Goal: Task Accomplishment & Management: Complete application form

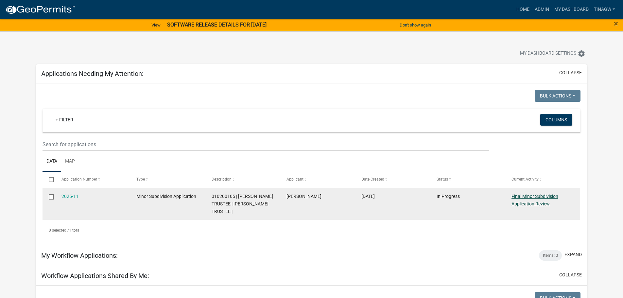
click at [524, 197] on link "Final Minor Subdivision Application Review" at bounding box center [535, 200] width 47 height 13
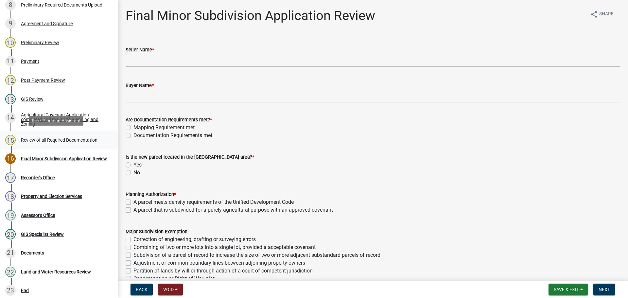
scroll to position [262, 0]
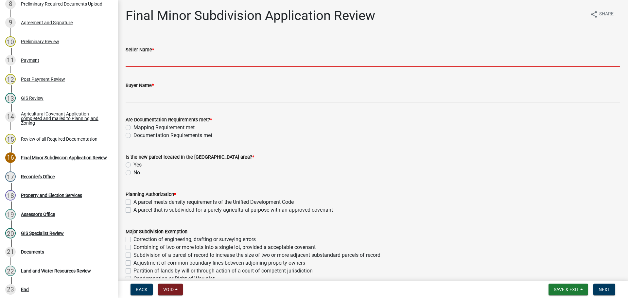
click at [146, 61] on input "Seller Name *" at bounding box center [373, 60] width 495 height 13
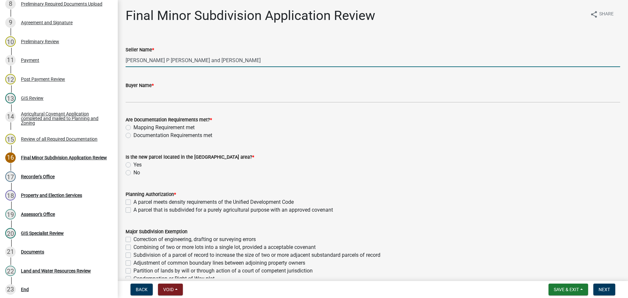
click at [151, 60] on input "[PERSON_NAME] P [PERSON_NAME] and [PERSON_NAME]" at bounding box center [373, 60] width 495 height 13
click at [215, 60] on input "[PERSON_NAME] and [PERSON_NAME]" at bounding box center [373, 60] width 495 height 13
type input "[PERSON_NAME] and [PERSON_NAME] as Trustees"
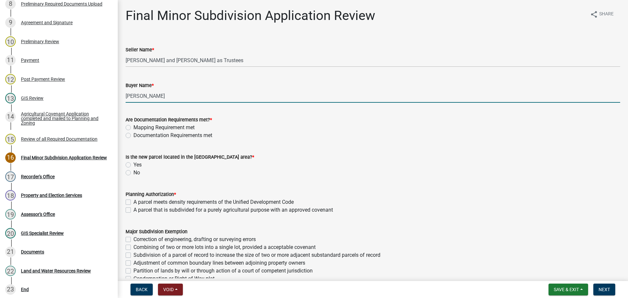
type input "[PERSON_NAME]"
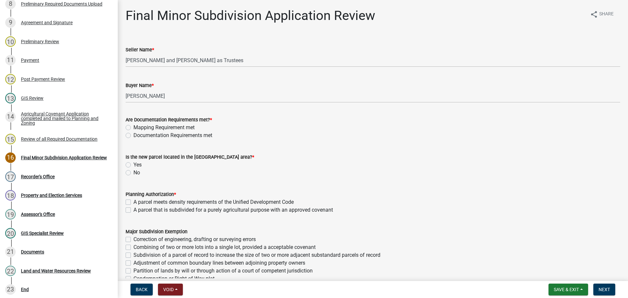
click at [133, 129] on label "Mapping Requirement met" at bounding box center [163, 128] width 61 height 8
click at [133, 128] on input "Mapping Requirement met" at bounding box center [135, 126] width 4 height 4
radio input "true"
click at [133, 135] on label "Documentation Requirements met" at bounding box center [172, 136] width 79 height 8
click at [133, 135] on input "Documentation Requirements met" at bounding box center [135, 134] width 4 height 4
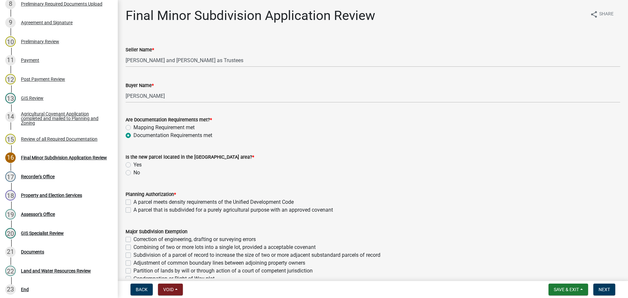
radio input "true"
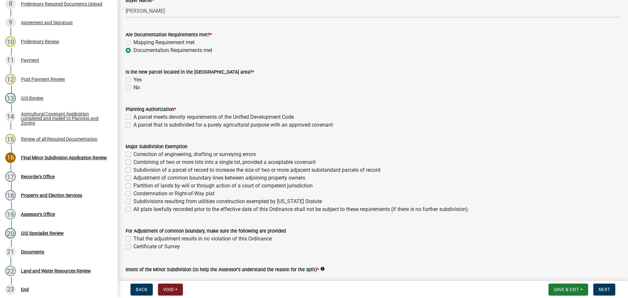
scroll to position [98, 0]
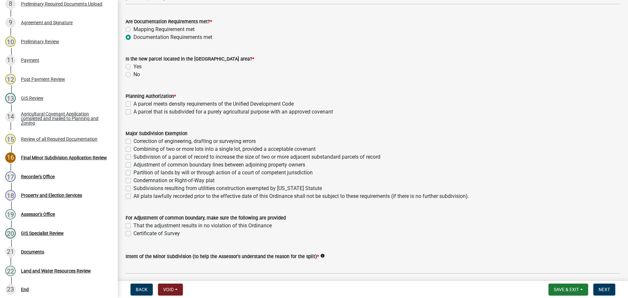
click at [133, 66] on label "Yes" at bounding box center [137, 67] width 8 height 8
click at [133, 66] on input "Yes" at bounding box center [135, 65] width 4 height 4
radio input "true"
click at [133, 102] on label "A parcel meets density requirements of the Unified Development Code" at bounding box center [213, 104] width 160 height 8
click at [133, 102] on input "A parcel meets density requirements of the Unified Development Code" at bounding box center [135, 102] width 4 height 4
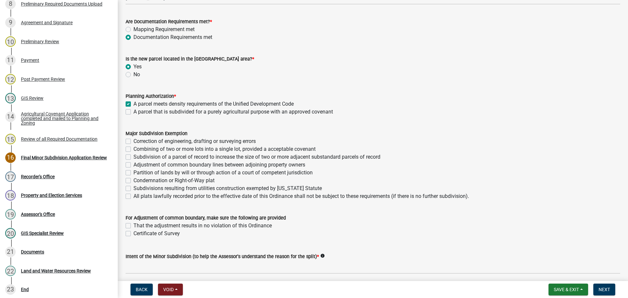
checkbox input "true"
checkbox input "false"
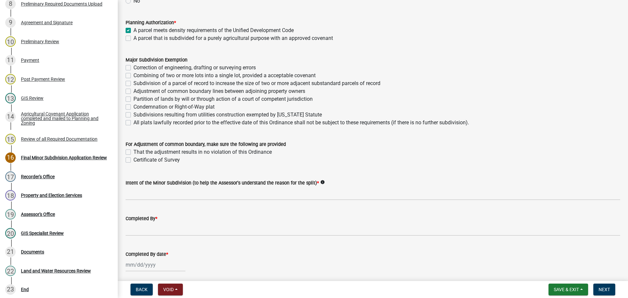
scroll to position [196, 0]
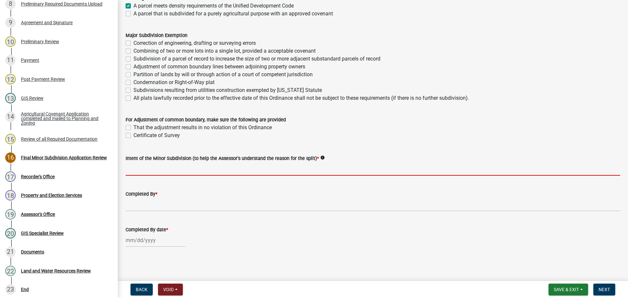
click at [150, 168] on input "Intent of the Minor Subdivision (to help the Assessor's understand the reason f…" at bounding box center [373, 168] width 495 height 13
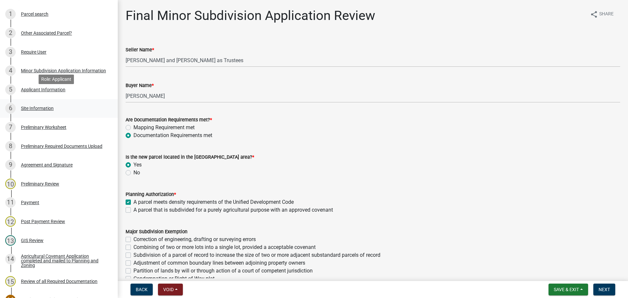
scroll to position [131, 0]
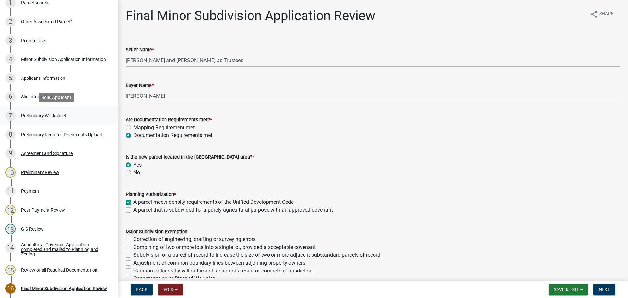
click at [34, 117] on div "Preliminary Worksheet" at bounding box center [43, 116] width 45 height 5
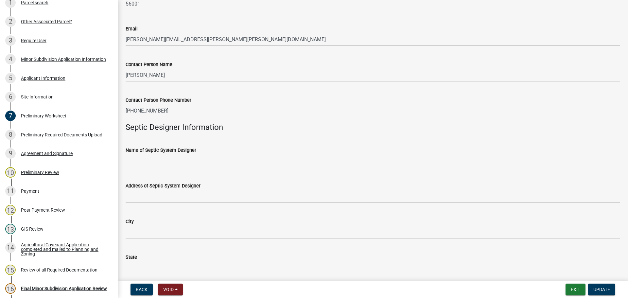
scroll to position [491, 0]
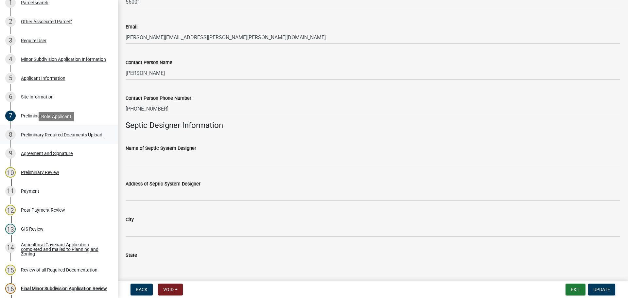
click at [27, 133] on div "Preliminary Required Documents Upload" at bounding box center [61, 135] width 81 height 5
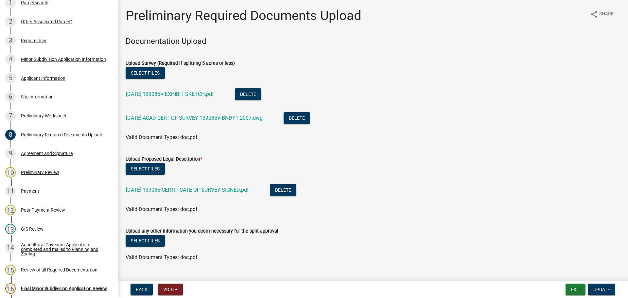
scroll to position [14, 0]
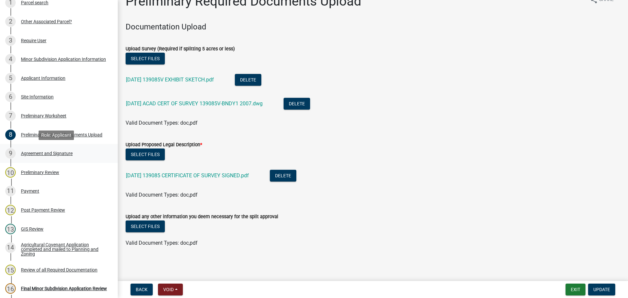
click at [35, 152] on div "Agreement and Signature" at bounding box center [47, 153] width 52 height 5
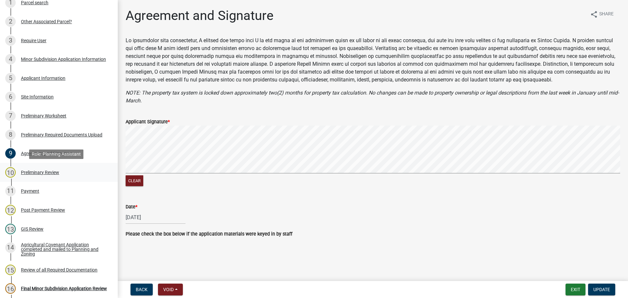
click at [31, 171] on div "Preliminary Review" at bounding box center [40, 172] width 38 height 5
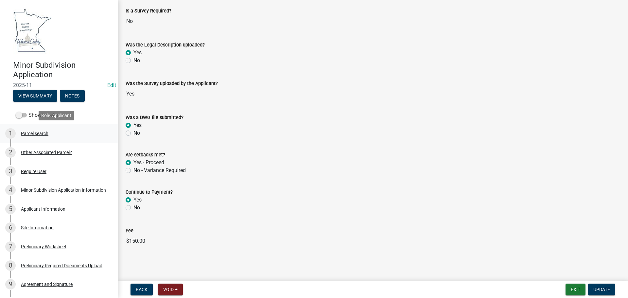
click at [32, 133] on div "Parcel search" at bounding box center [34, 133] width 27 height 5
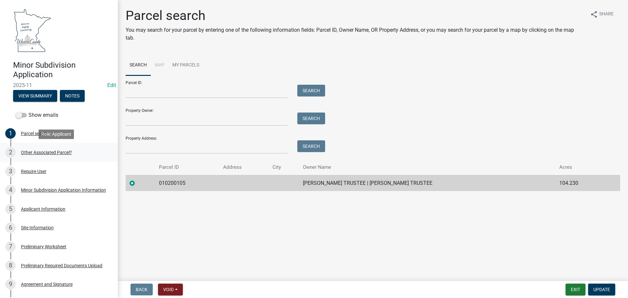
click at [38, 153] on div "Other Associated Parcel?" at bounding box center [46, 152] width 51 height 5
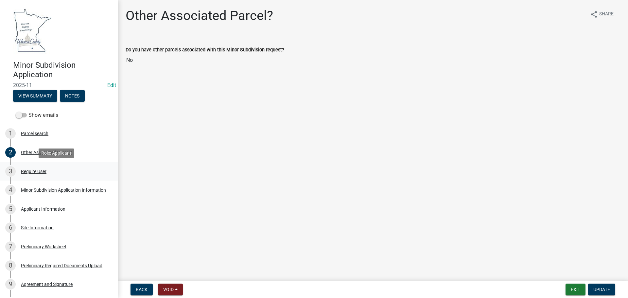
click at [35, 171] on div "Require User" at bounding box center [34, 171] width 26 height 5
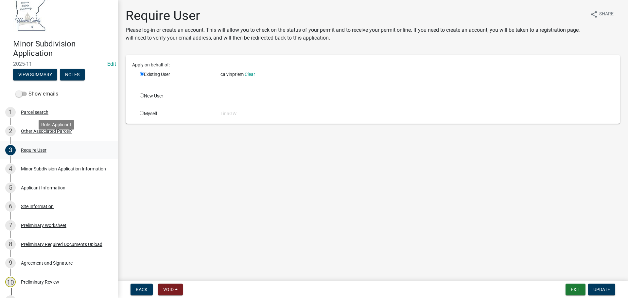
scroll to position [33, 0]
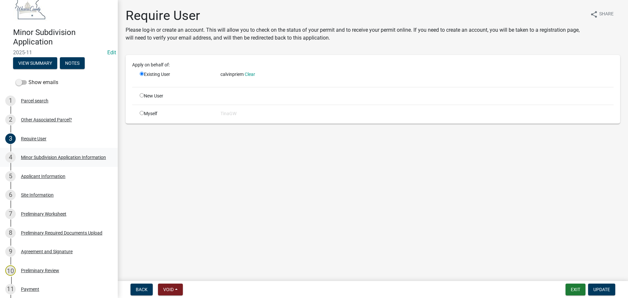
click at [29, 156] on div "Minor Subdivision Application Information" at bounding box center [63, 157] width 85 height 5
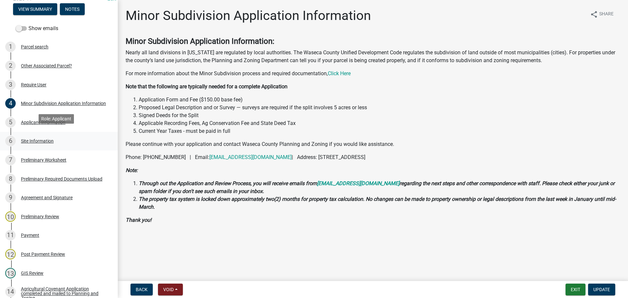
scroll to position [98, 0]
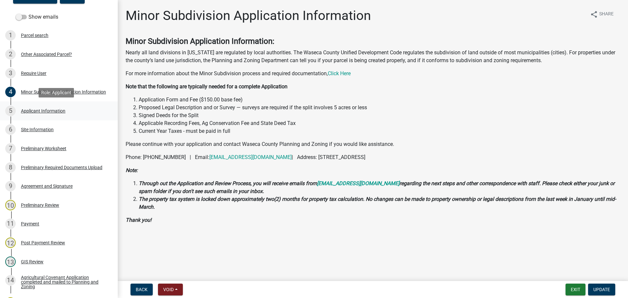
click at [33, 111] on div "Applicant Information" at bounding box center [43, 111] width 44 height 5
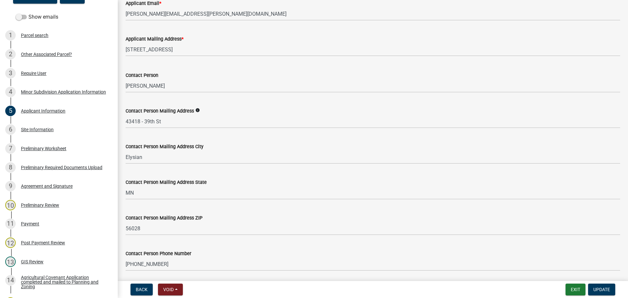
scroll to position [187, 0]
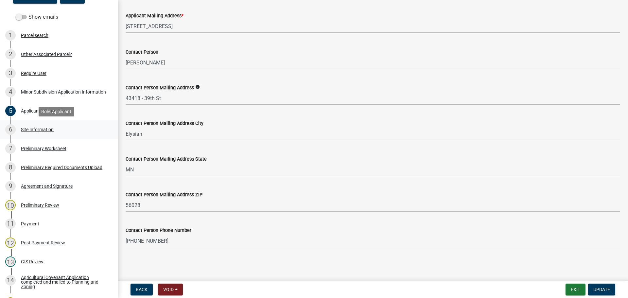
click at [35, 130] on div "Site Information" at bounding box center [37, 129] width 33 height 5
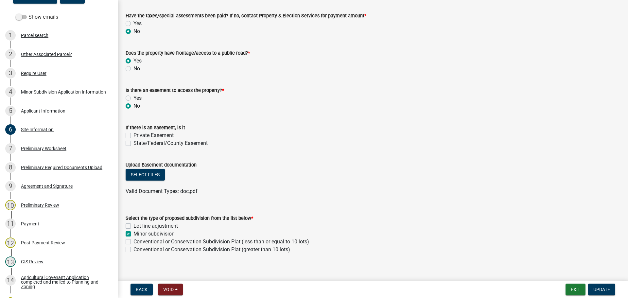
scroll to position [39, 0]
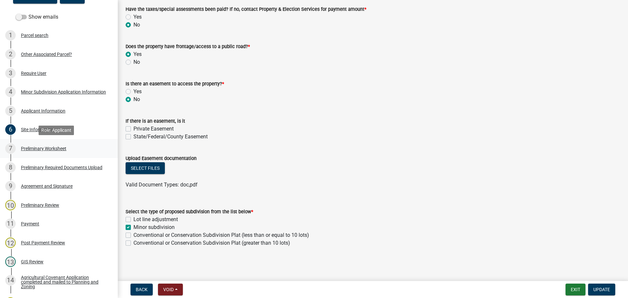
click at [49, 150] on div "Preliminary Worksheet" at bounding box center [43, 148] width 45 height 5
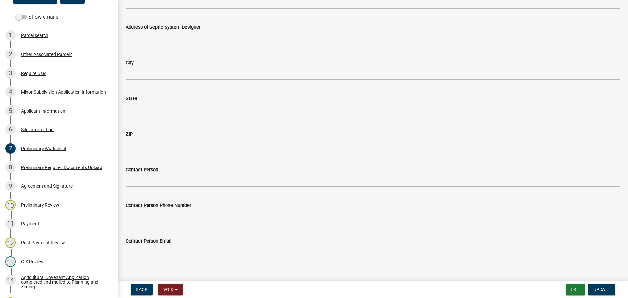
scroll to position [658, 0]
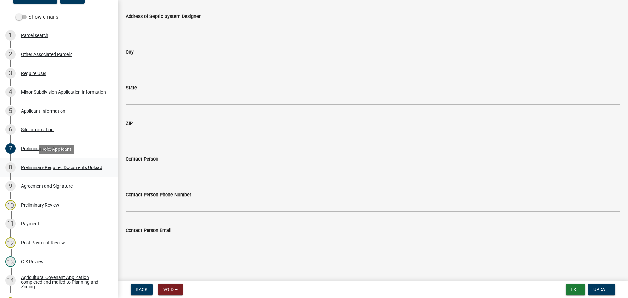
click at [24, 165] on div "Preliminary Required Documents Upload" at bounding box center [61, 167] width 81 height 5
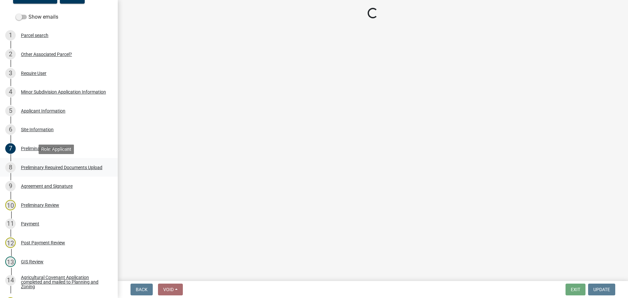
scroll to position [0, 0]
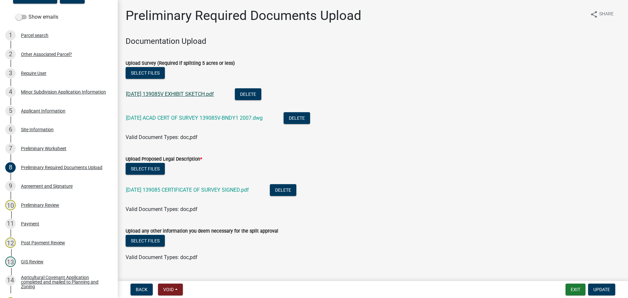
click at [157, 92] on link "[DATE] 139085V EXHIBIT SKETCH.pdf" at bounding box center [170, 94] width 88 height 6
click at [31, 186] on div "Agreement and Signature" at bounding box center [47, 186] width 52 height 5
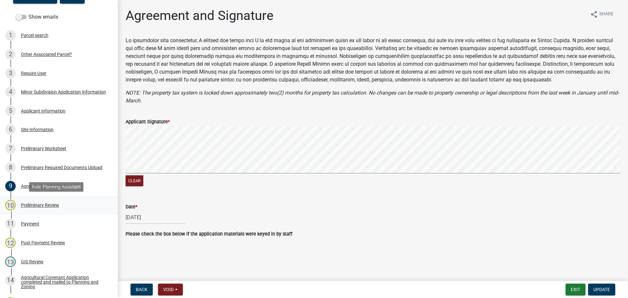
click at [35, 205] on div "Preliminary Review" at bounding box center [40, 205] width 38 height 5
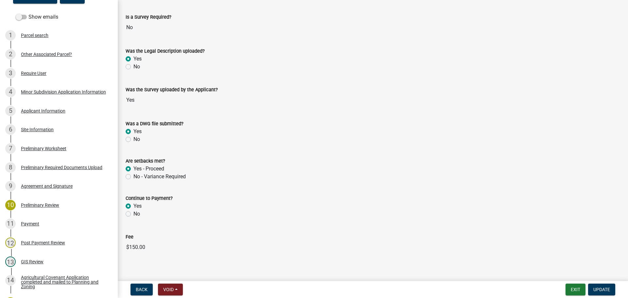
scroll to position [39, 0]
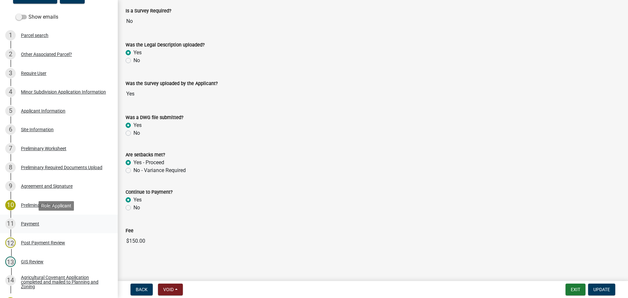
click at [28, 224] on div "Payment" at bounding box center [30, 223] width 18 height 5
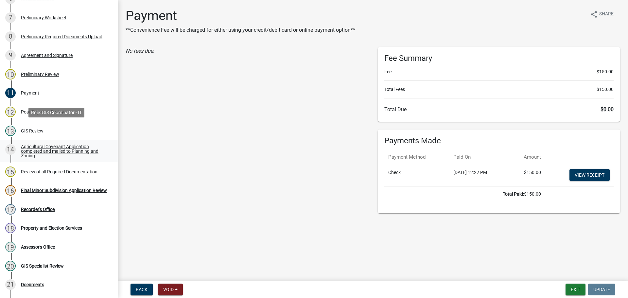
scroll to position [262, 0]
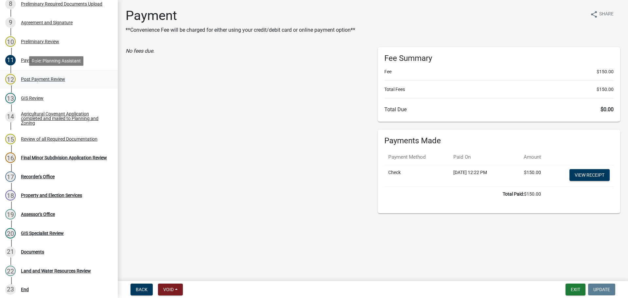
click at [34, 79] on div "Post Payment Review" at bounding box center [43, 79] width 44 height 5
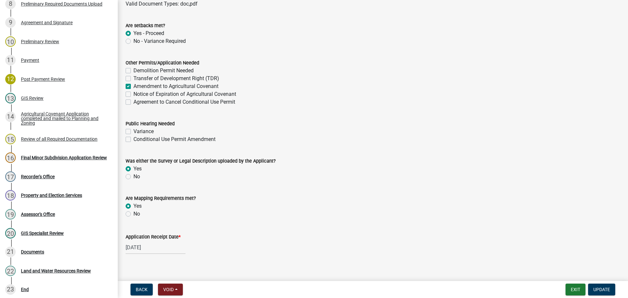
scroll to position [171, 0]
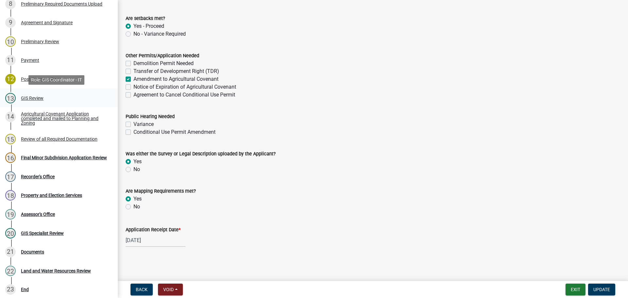
click at [33, 98] on div "GIS Review" at bounding box center [32, 98] width 23 height 5
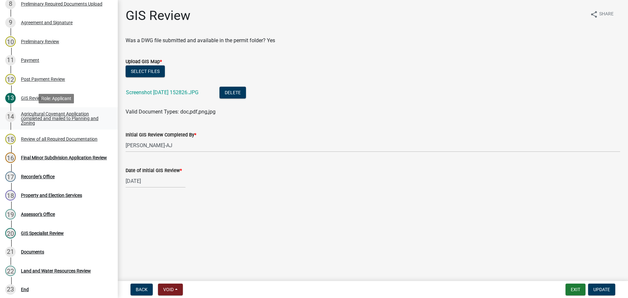
click at [30, 115] on div "Agricultural Covenant Application completed and mailed to Planning and Zoning" at bounding box center [64, 119] width 86 height 14
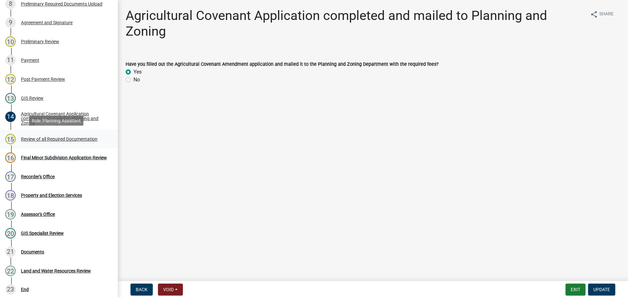
click at [34, 139] on div "Review of all Required Documentation" at bounding box center [59, 139] width 77 height 5
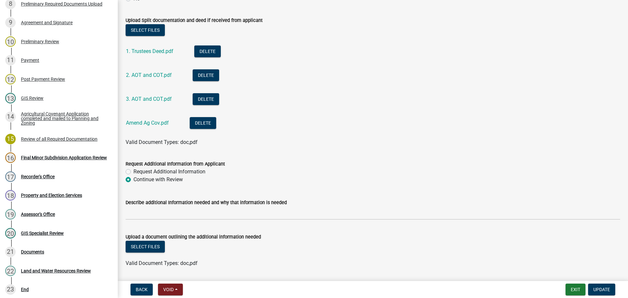
scroll to position [86, 0]
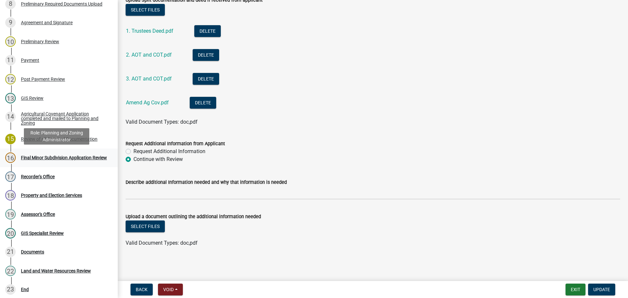
click at [30, 155] on div "Final Minor Subdivision Application Review" at bounding box center [64, 157] width 86 height 5
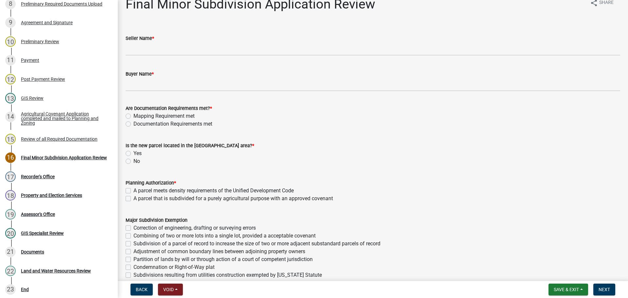
scroll to position [0, 0]
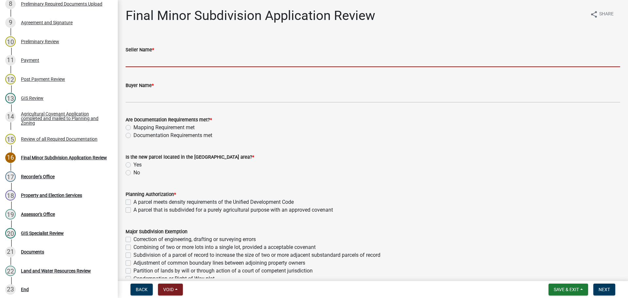
click at [170, 59] on input "Seller Name *" at bounding box center [373, 60] width 495 height 13
type input "[PERSON_NAME] and [PERSON_NAME] as Trustees"
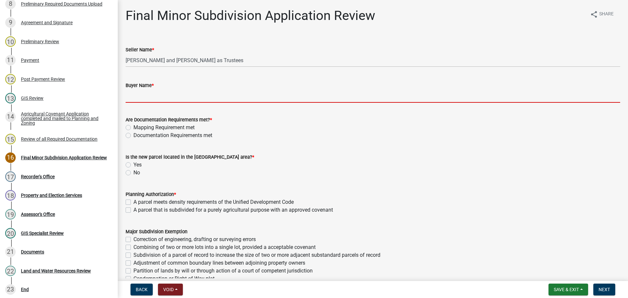
click at [179, 96] on input "Buyer Name *" at bounding box center [373, 95] width 495 height 13
type input "[PERSON_NAME]"
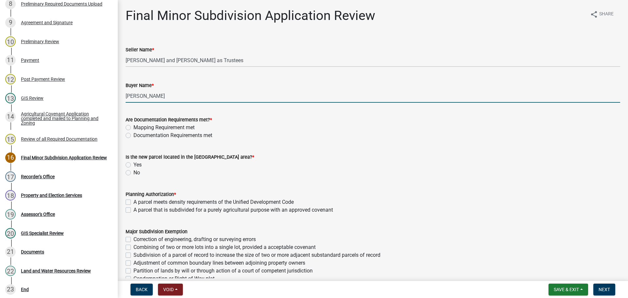
click at [133, 127] on label "Mapping Requirement met" at bounding box center [163, 128] width 61 height 8
click at [133, 127] on input "Mapping Requirement met" at bounding box center [135, 126] width 4 height 4
radio input "true"
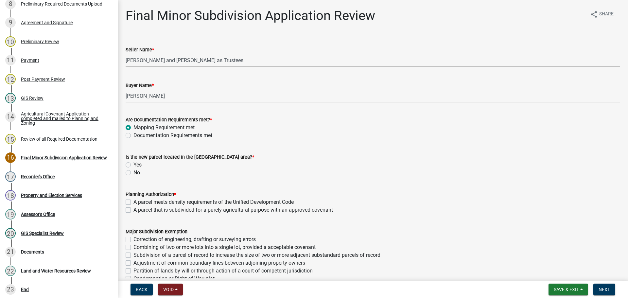
click at [133, 136] on label "Documentation Requirements met" at bounding box center [172, 136] width 79 height 8
click at [133, 136] on input "Documentation Requirements met" at bounding box center [135, 134] width 4 height 4
radio input "true"
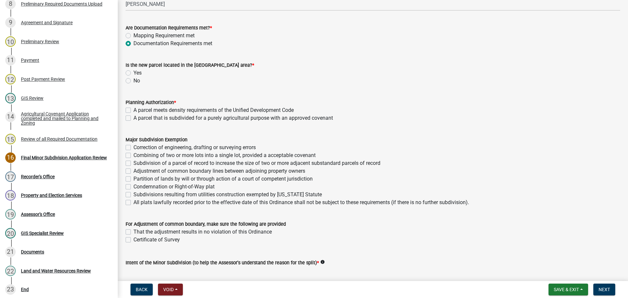
scroll to position [98, 0]
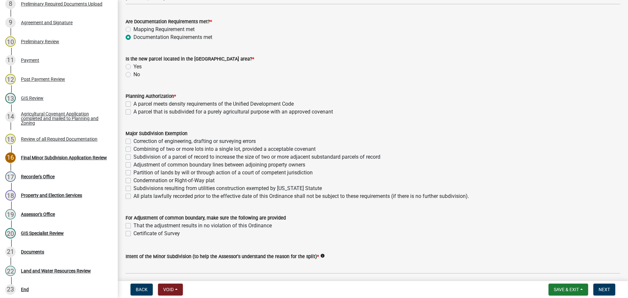
click at [133, 66] on label "Yes" at bounding box center [137, 67] width 8 height 8
click at [133, 66] on input "Yes" at bounding box center [135, 65] width 4 height 4
radio input "true"
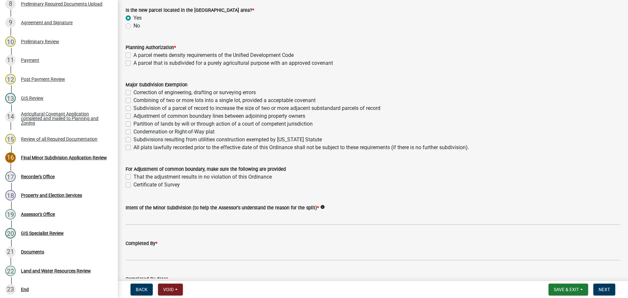
scroll to position [164, 0]
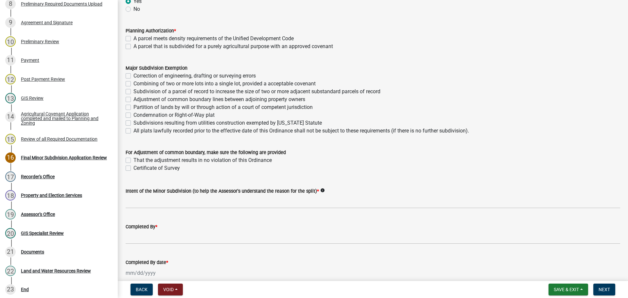
click at [133, 40] on label "A parcel meets density requirements of the Unified Development Code" at bounding box center [213, 39] width 160 height 8
click at [133, 39] on input "A parcel meets density requirements of the Unified Development Code" at bounding box center [135, 37] width 4 height 4
checkbox input "true"
click at [131, 48] on div "A parcel that is subdivided for a purely agricultural purpose with an approved …" at bounding box center [373, 47] width 495 height 8
click at [133, 45] on label "A parcel that is subdivided for a purely agricultural purpose with an approved …" at bounding box center [233, 47] width 200 height 8
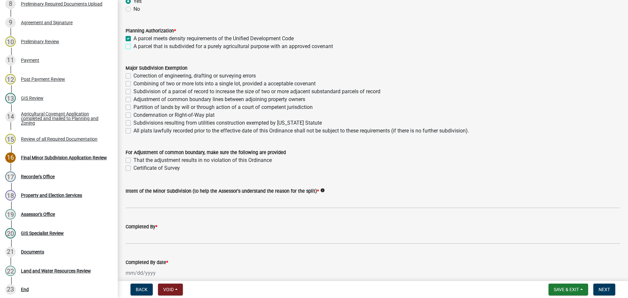
click at [133, 45] on input "A parcel that is subdivided for a purely agricultural purpose with an approved …" at bounding box center [135, 45] width 4 height 4
checkbox input "true"
click at [133, 36] on label "A parcel meets density requirements of the Unified Development Code" at bounding box center [213, 39] width 160 height 8
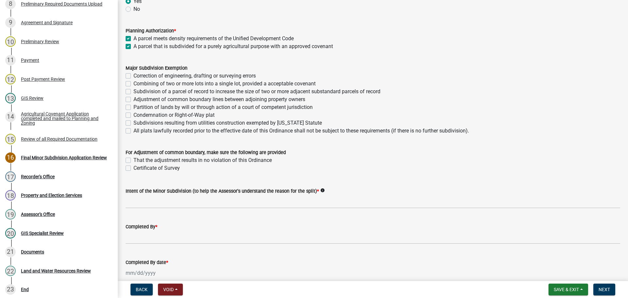
click at [133, 36] on input "A parcel meets density requirements of the Unified Development Code" at bounding box center [135, 37] width 4 height 4
checkbox input "false"
checkbox input "true"
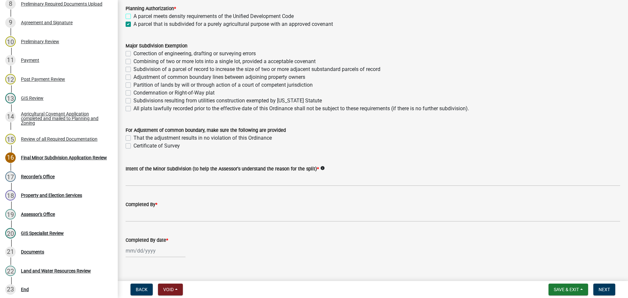
scroll to position [196, 0]
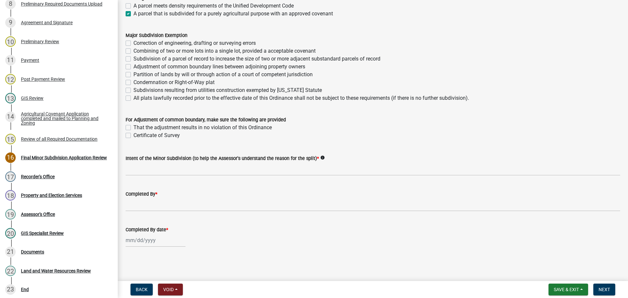
click at [133, 126] on label "That the adjustment results in no violation of this Ordinance" at bounding box center [202, 128] width 138 height 8
click at [133, 126] on input "That the adjustment results in no violation of this Ordinance" at bounding box center [135, 126] width 4 height 4
checkbox input "true"
click at [133, 134] on label "Certificate of Survey" at bounding box center [156, 136] width 46 height 8
click at [133, 134] on input "Certificate of Survey" at bounding box center [135, 134] width 4 height 4
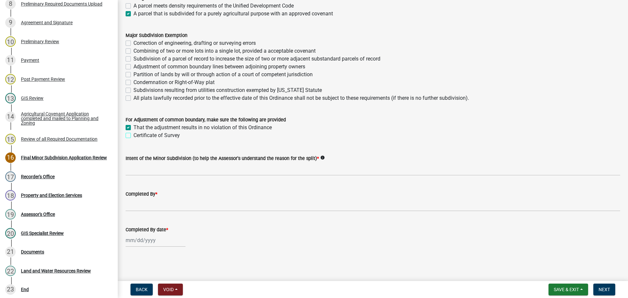
checkbox input "true"
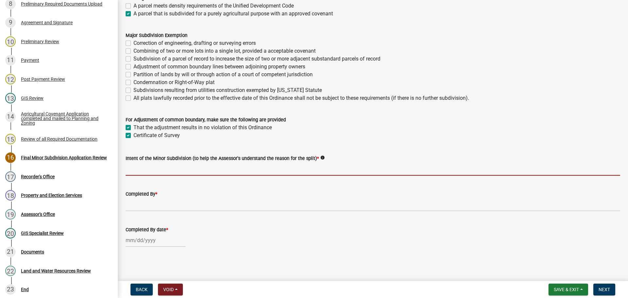
click at [184, 170] on input "Intent of the Minor Subdivision (to help the Assessor's understand the reason f…" at bounding box center [373, 168] width 495 height 13
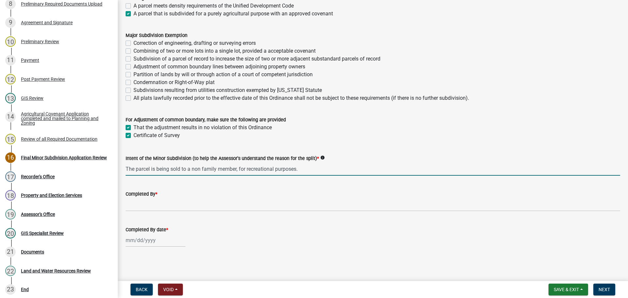
type input "The parcel is being sold to a non family member, for recreational purposes."
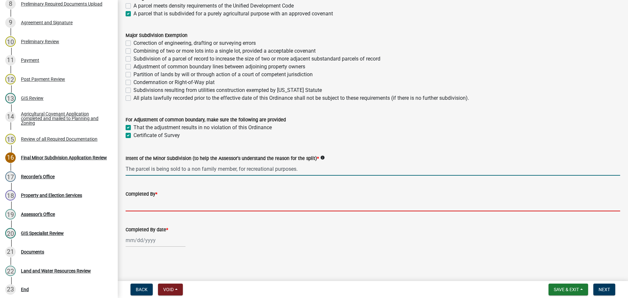
click at [141, 202] on input "Completed By *" at bounding box center [373, 204] width 495 height 13
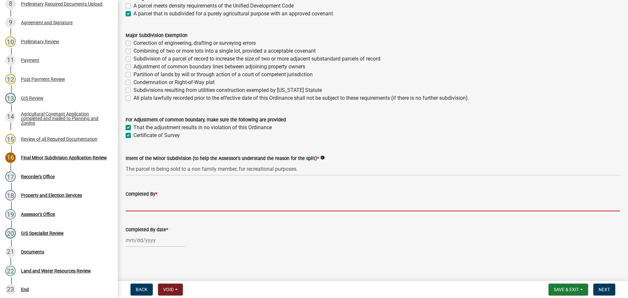
type input "[PERSON_NAME], Planning and Zoning Administrator"
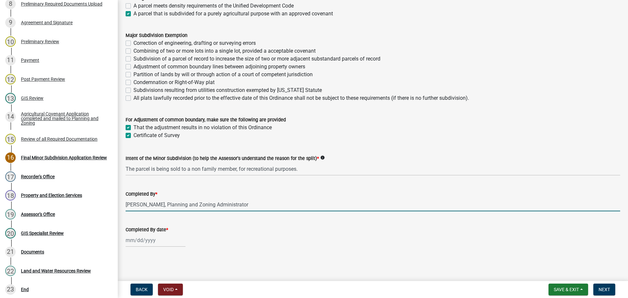
click at [139, 244] on div at bounding box center [156, 240] width 60 height 13
select select "9"
select select "2025"
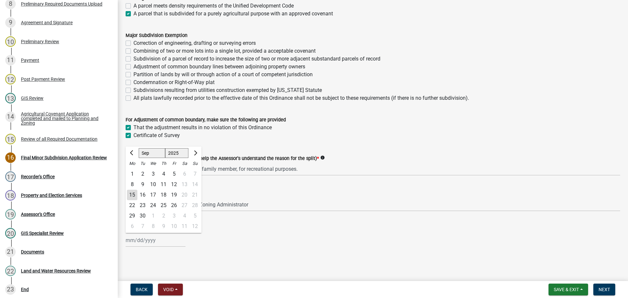
click at [132, 195] on div "15" at bounding box center [132, 195] width 10 height 10
type input "[DATE]"
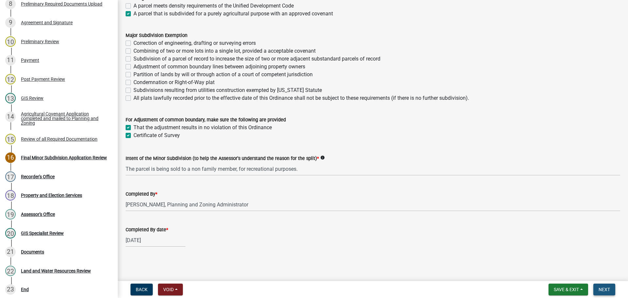
click at [608, 289] on span "Next" at bounding box center [604, 289] width 11 height 5
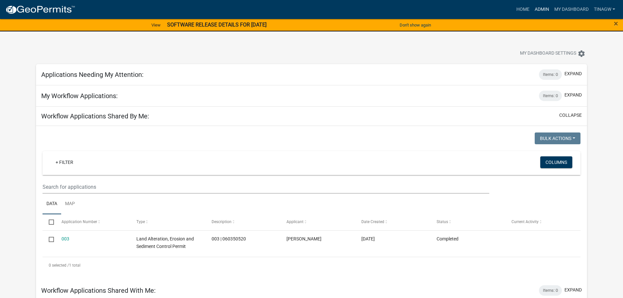
click at [542, 9] on link "Admin" at bounding box center [542, 9] width 20 height 12
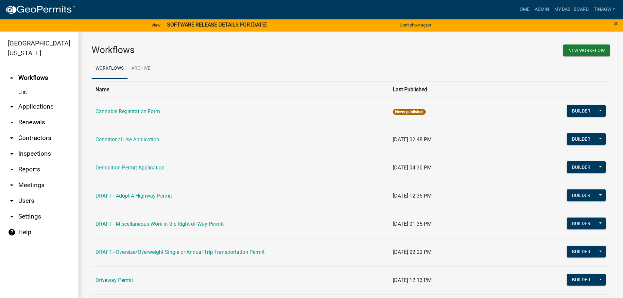
click at [28, 106] on link "arrow_drop_down Applications" at bounding box center [39, 107] width 79 height 16
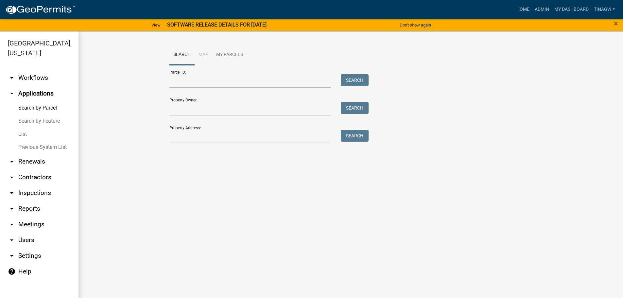
click at [21, 133] on link "List" at bounding box center [39, 134] width 79 height 13
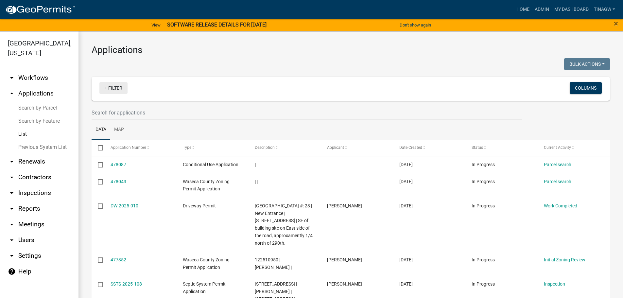
click at [109, 85] on link "+ Filter" at bounding box center [113, 88] width 28 height 12
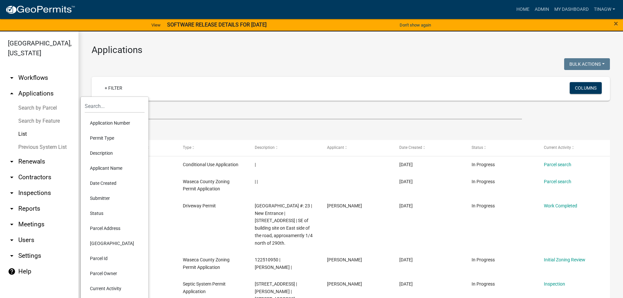
click at [97, 136] on li "Permit Type" at bounding box center [115, 138] width 60 height 15
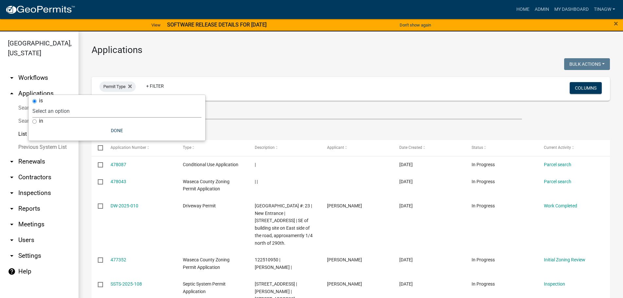
click at [65, 110] on select "Select an option Cannabis Registration Form Conditional Use Application Demolit…" at bounding box center [116, 110] width 169 height 13
select select "0aceb86a-61e5-42b5-9a5d-8b96b052dee2"
click at [63, 104] on select "Select an option Cannabis Registration Form Conditional Use Application Demolit…" at bounding box center [116, 110] width 169 height 13
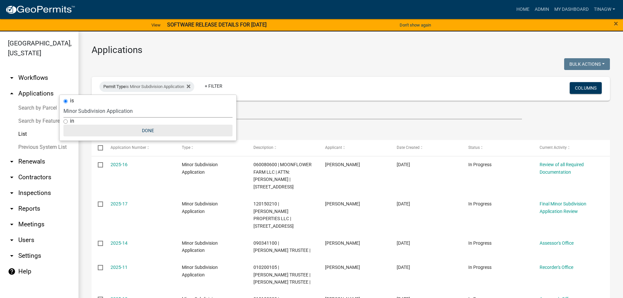
click at [150, 130] on button "Done" at bounding box center [147, 131] width 169 height 12
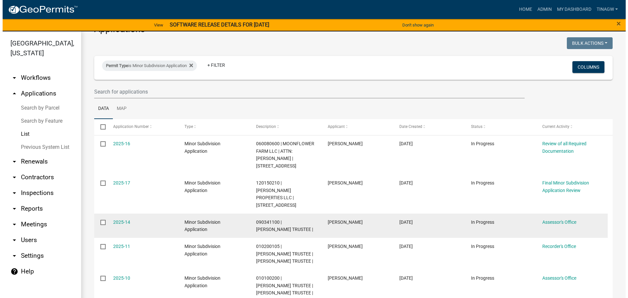
scroll to position [33, 0]
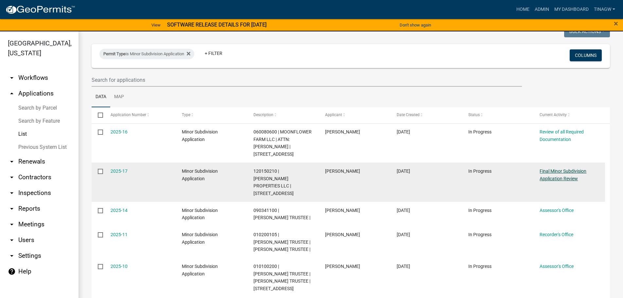
click at [575, 170] on link "Final Minor Subdivision Application Review" at bounding box center [563, 174] width 47 height 13
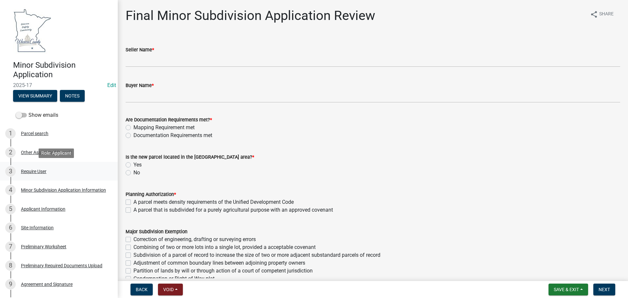
click at [39, 171] on div "Require User" at bounding box center [34, 171] width 26 height 5
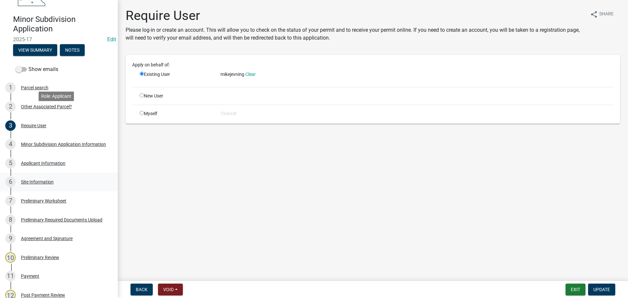
scroll to position [65, 0]
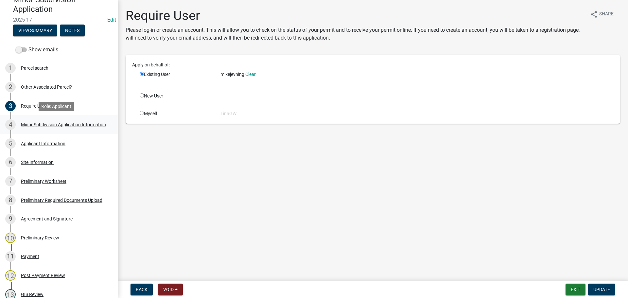
click at [30, 122] on div "Minor Subdivision Application Information" at bounding box center [63, 124] width 85 height 5
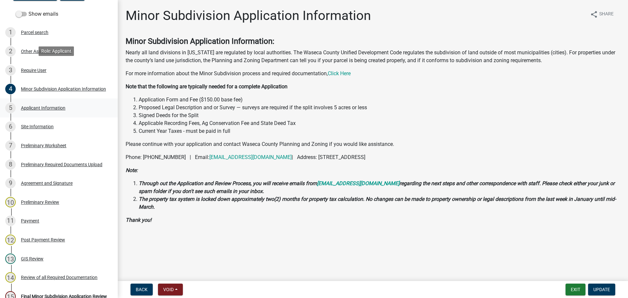
scroll to position [131, 0]
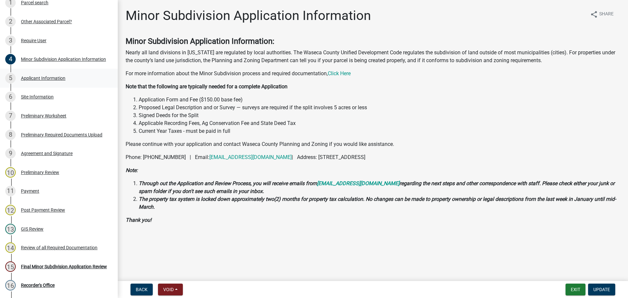
click at [39, 77] on div "Applicant Information" at bounding box center [43, 78] width 44 height 5
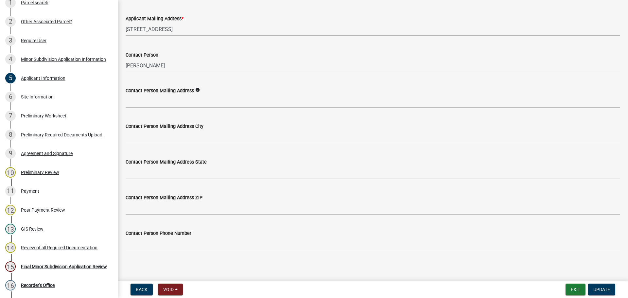
scroll to position [187, 0]
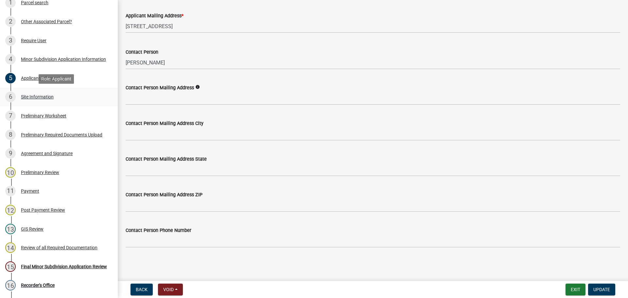
click at [36, 96] on div "Site Information" at bounding box center [37, 97] width 33 height 5
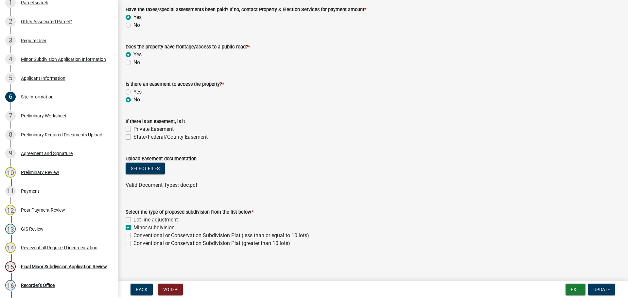
scroll to position [39, 0]
click at [41, 115] on div "Preliminary Worksheet" at bounding box center [43, 116] width 45 height 5
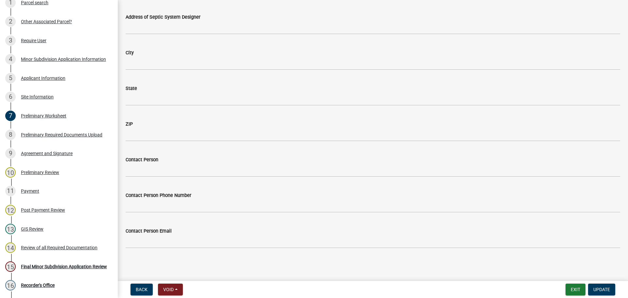
scroll to position [658, 0]
click at [25, 133] on div "Preliminary Required Documents Upload" at bounding box center [61, 135] width 81 height 5
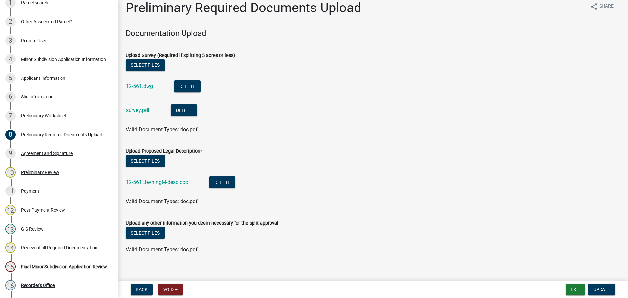
scroll to position [14, 0]
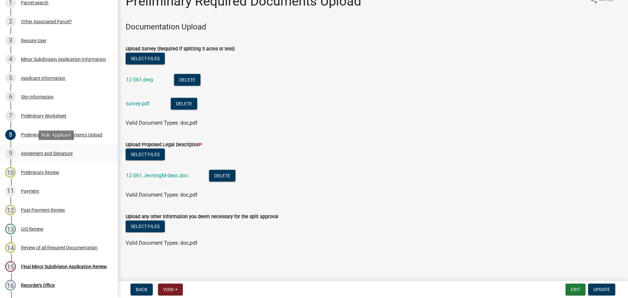
click at [53, 153] on div "Agreement and Signature" at bounding box center [47, 153] width 52 height 5
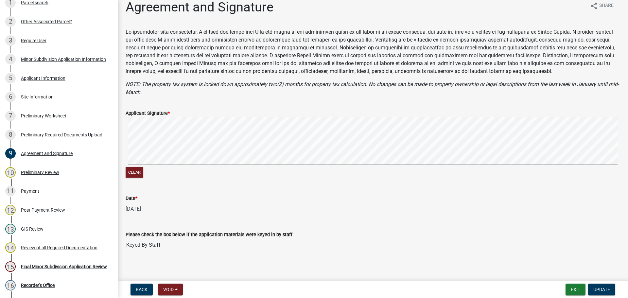
scroll to position [12, 0]
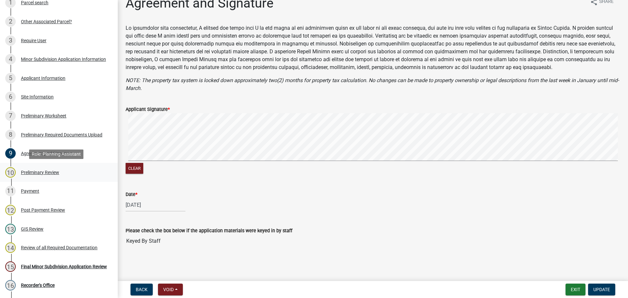
click at [29, 170] on div "Preliminary Review" at bounding box center [40, 172] width 38 height 5
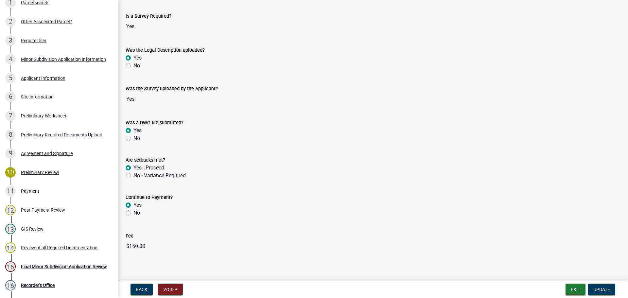
scroll to position [39, 0]
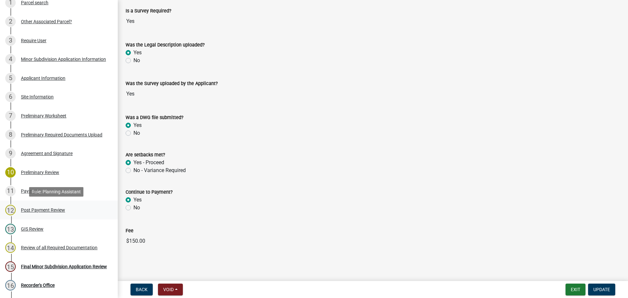
click at [31, 208] on div "Post Payment Review" at bounding box center [43, 210] width 44 height 5
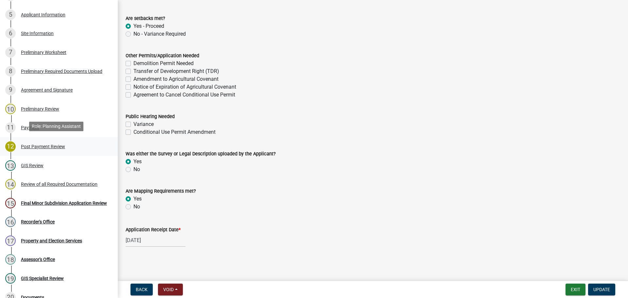
scroll to position [196, 0]
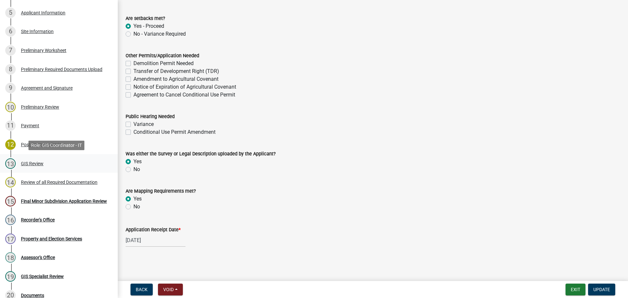
click at [30, 164] on div "GIS Review" at bounding box center [32, 163] width 23 height 5
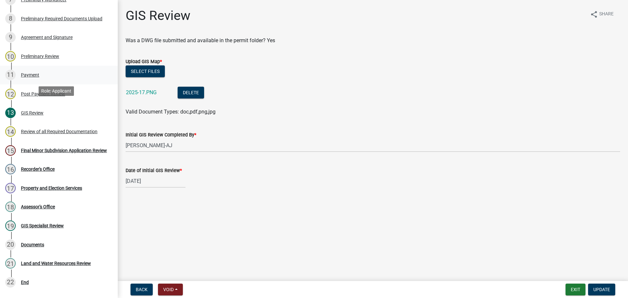
scroll to position [262, 0]
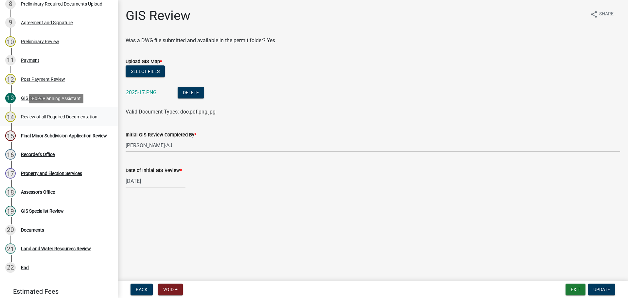
click at [43, 116] on div "Review of all Required Documentation" at bounding box center [59, 117] width 77 height 5
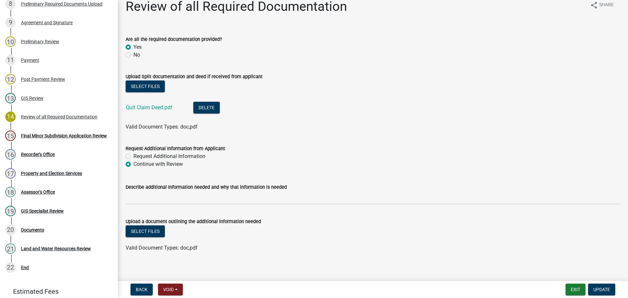
scroll to position [14, 0]
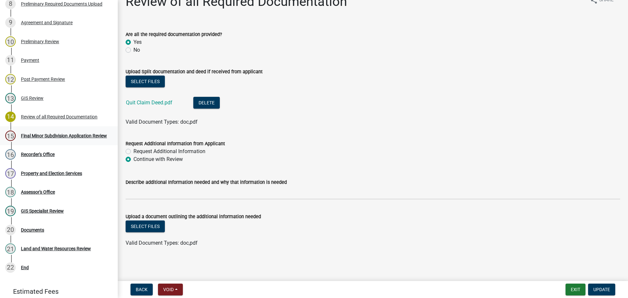
click at [26, 134] on div "Final Minor Subdivision Application Review" at bounding box center [64, 135] width 86 height 5
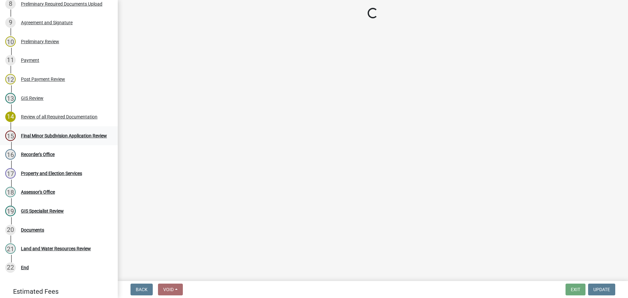
scroll to position [0, 0]
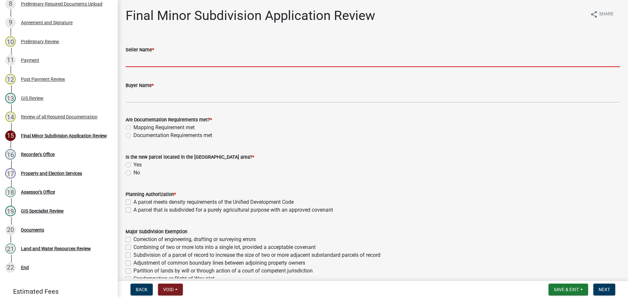
click at [199, 59] on input "Seller Name *" at bounding box center [373, 60] width 495 height 13
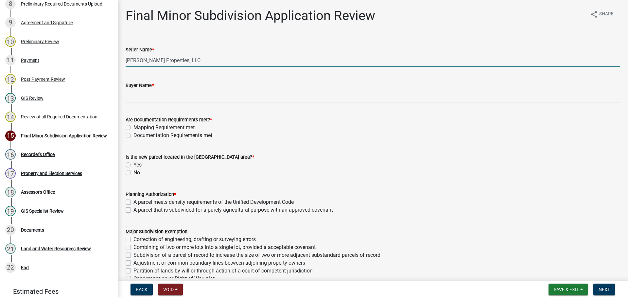
type input "Jevning Properties, LLC"
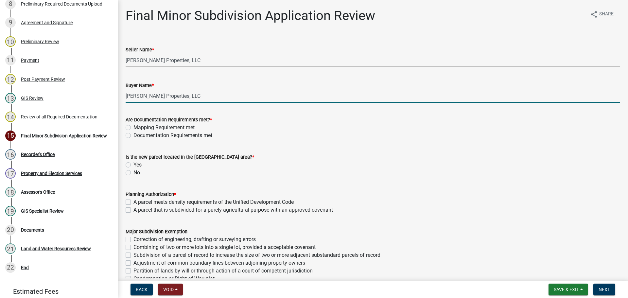
type input "Jevning Properties, LLC"
click at [133, 128] on label "Mapping Requirement met" at bounding box center [163, 128] width 61 height 8
click at [133, 128] on input "Mapping Requirement met" at bounding box center [135, 126] width 4 height 4
radio input "true"
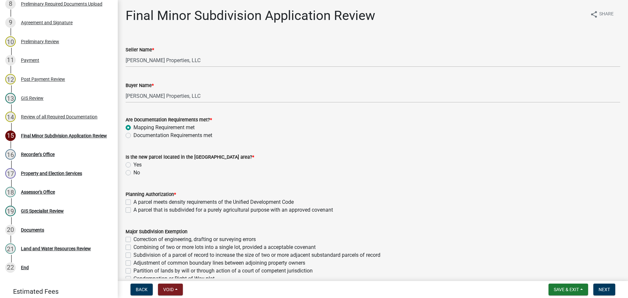
click at [133, 135] on label "Documentation Requirements met" at bounding box center [172, 136] width 79 height 8
click at [133, 135] on input "Documentation Requirements met" at bounding box center [135, 134] width 4 height 4
radio input "true"
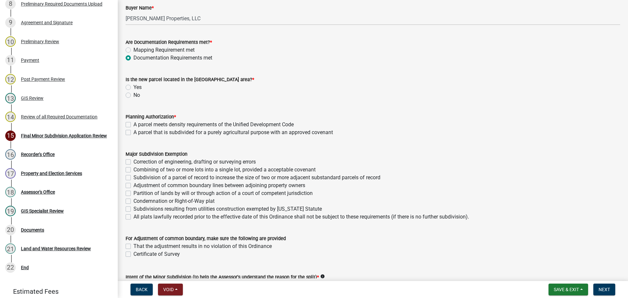
scroll to position [98, 0]
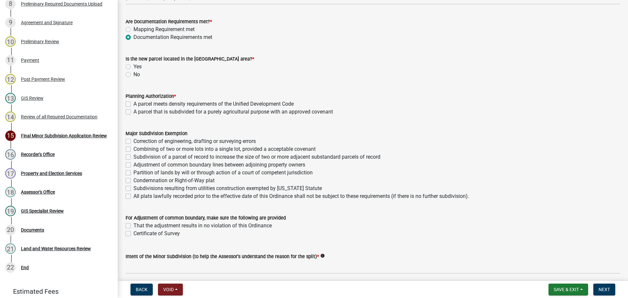
click at [133, 75] on label "No" at bounding box center [136, 75] width 7 height 8
click at [133, 75] on input "No" at bounding box center [135, 73] width 4 height 4
radio input "true"
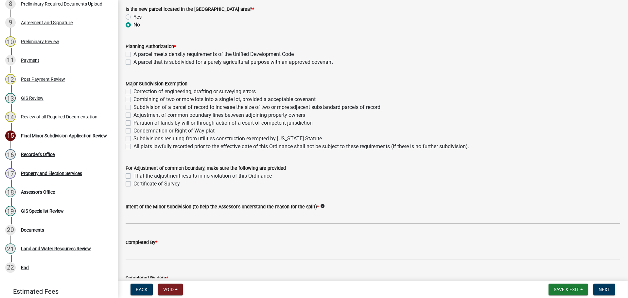
scroll to position [164, 0]
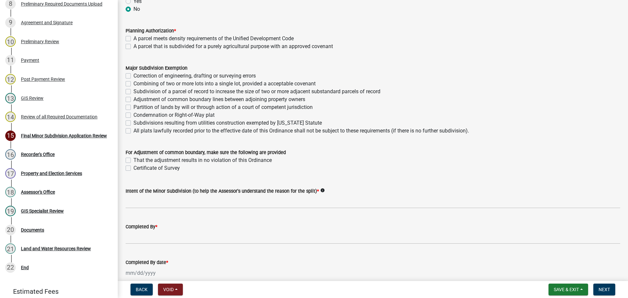
click at [133, 40] on label "A parcel meets density requirements of the Unified Development Code" at bounding box center [213, 39] width 160 height 8
click at [133, 39] on input "A parcel meets density requirements of the Unified Development Code" at bounding box center [135, 37] width 4 height 4
checkbox input "true"
checkbox input "false"
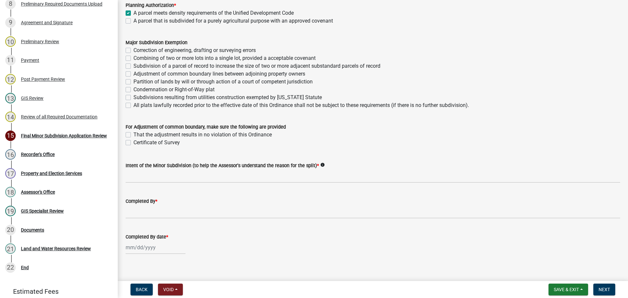
scroll to position [196, 0]
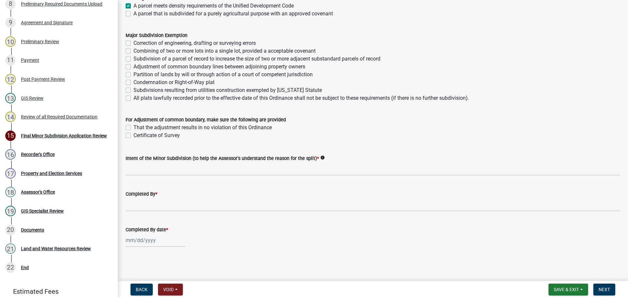
click at [133, 125] on label "That the adjustment results in no violation of this Ordinance" at bounding box center [202, 128] width 138 height 8
click at [133, 125] on input "That the adjustment results in no violation of this Ordinance" at bounding box center [135, 126] width 4 height 4
checkbox input "true"
checkbox input "false"
click at [133, 126] on label "That the adjustment results in no violation of this Ordinance" at bounding box center [202, 128] width 138 height 8
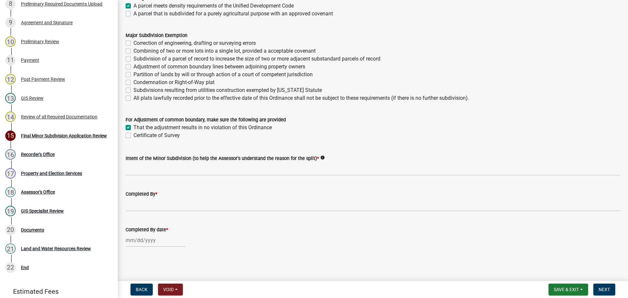
click at [133, 126] on input "That the adjustment results in no violation of this Ordinance" at bounding box center [135, 126] width 4 height 4
checkbox input "false"
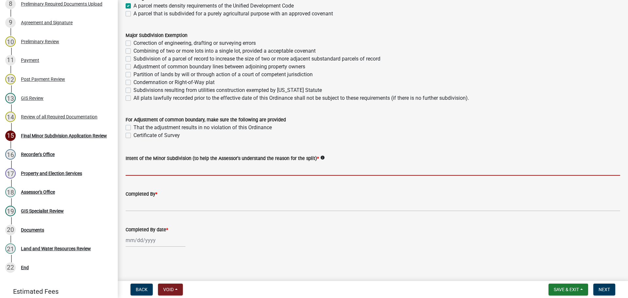
click at [184, 172] on input "Intent of the Minor Subdivision (to help the Assessor's understand the reason f…" at bounding box center [373, 168] width 495 height 13
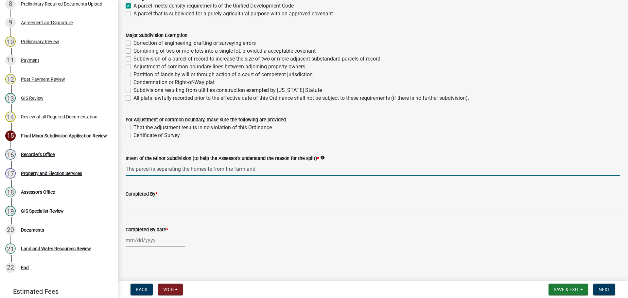
type input "The parcel is separating the homesite from the farmland"
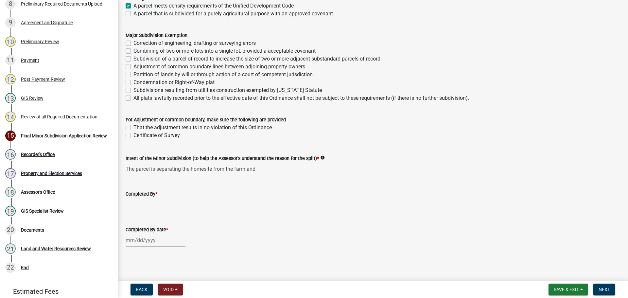
click at [205, 207] on input "Completed By *" at bounding box center [373, 204] width 495 height 13
type input "[PERSON_NAME], Planning and Zoning Administrator"
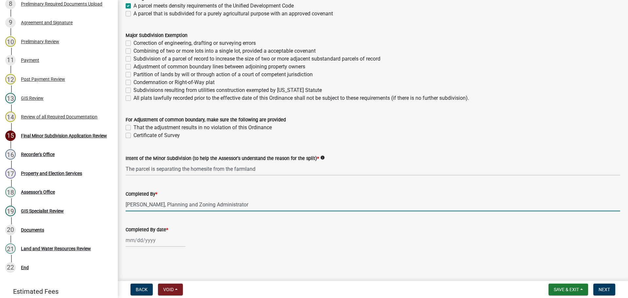
click at [140, 241] on div at bounding box center [156, 240] width 60 height 13
select select "9"
select select "2025"
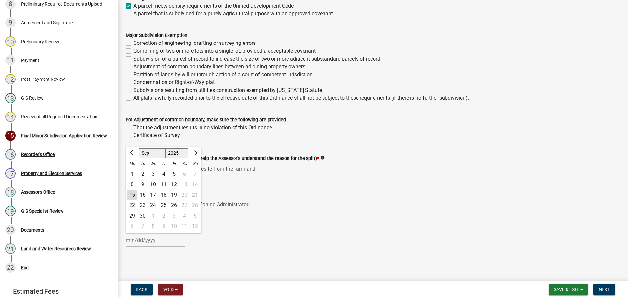
click at [131, 195] on div "15" at bounding box center [132, 195] width 10 height 10
type input "[DATE]"
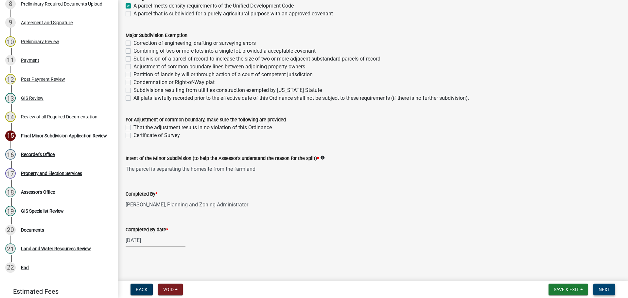
click at [603, 290] on span "Next" at bounding box center [604, 289] width 11 height 5
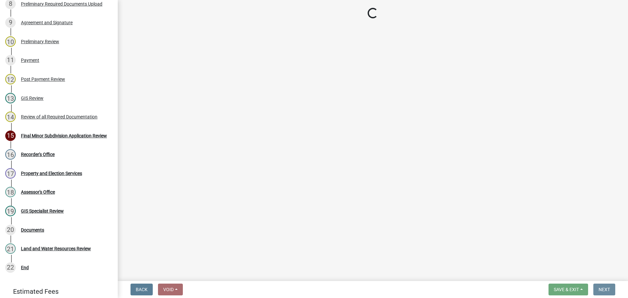
scroll to position [0, 0]
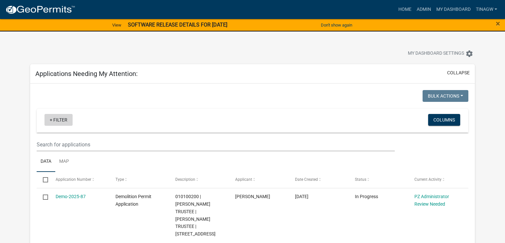
click at [53, 118] on link "+ Filter" at bounding box center [58, 120] width 28 height 12
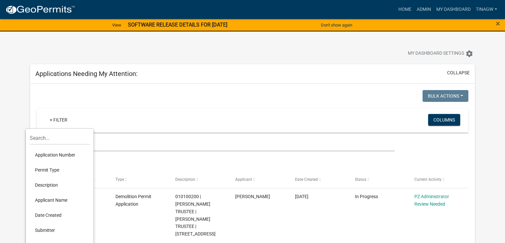
click at [50, 168] on li "Permit Type" at bounding box center [60, 169] width 60 height 15
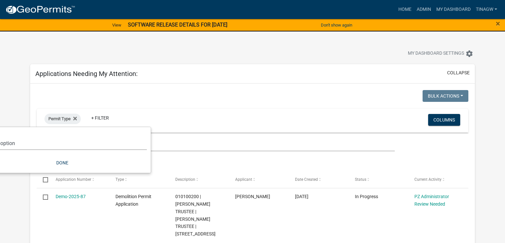
click at [11, 144] on select "Select an option Cannabis Registration Form Conditional Use Application Demolit…" at bounding box center [62, 142] width 169 height 13
select select "7510a089-77bf-497a-b400-388bd77c34f5"
click at [20, 136] on select "Select an option Cannabis Registration Form Conditional Use Application Demolit…" at bounding box center [62, 142] width 169 height 13
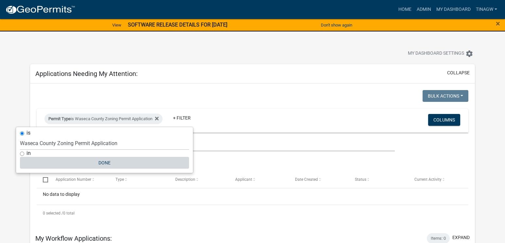
click at [105, 162] on button "Done" at bounding box center [104, 163] width 169 height 12
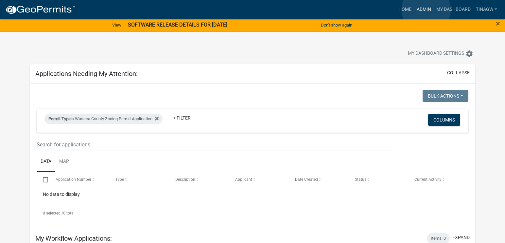
click at [404, 9] on link "Admin" at bounding box center [424, 9] width 20 height 12
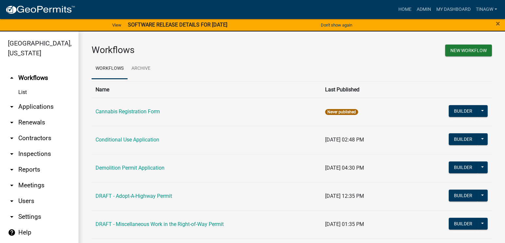
click at [29, 108] on link "arrow_drop_down Applications" at bounding box center [39, 107] width 79 height 16
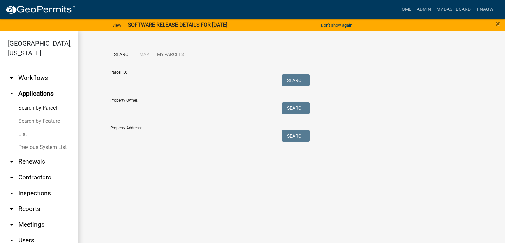
click at [24, 133] on link "List" at bounding box center [39, 134] width 79 height 13
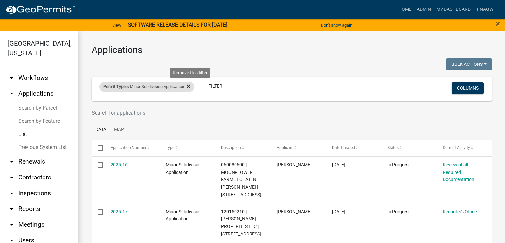
click at [190, 87] on icon at bounding box center [189, 87] width 4 height 4
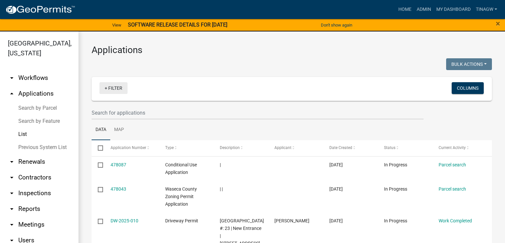
click at [108, 87] on link "+ Filter" at bounding box center [113, 88] width 28 height 12
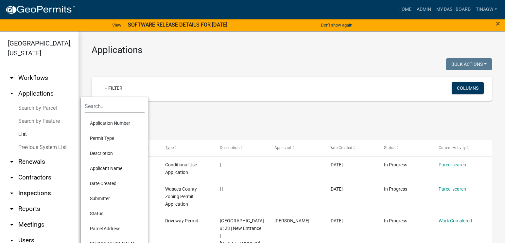
click at [100, 137] on li "Permit Type" at bounding box center [115, 138] width 60 height 15
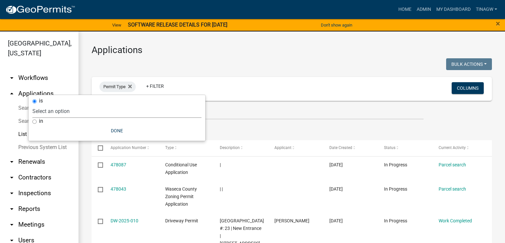
click at [108, 111] on select "Select an option Cannabis Registration Form Conditional Use Application Demolit…" at bounding box center [116, 110] width 169 height 13
select select "7510a089-77bf-497a-b400-388bd77c34f5"
click at [75, 104] on select "Select an option Cannabis Registration Form Conditional Use Application Demolit…" at bounding box center [116, 110] width 169 height 13
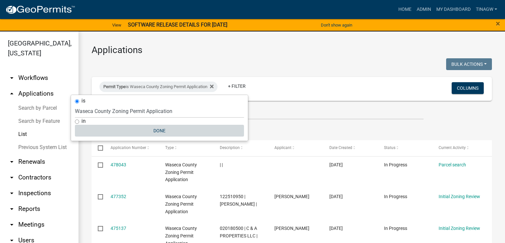
click at [157, 130] on button "Done" at bounding box center [159, 131] width 169 height 12
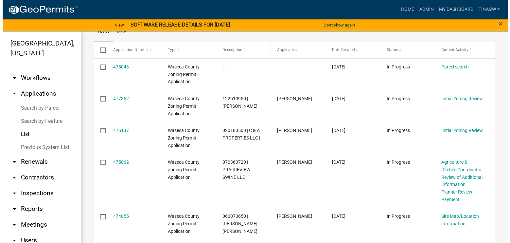
scroll to position [98, 0]
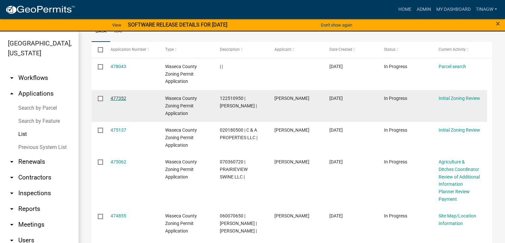
click at [122, 99] on link "477352" at bounding box center [119, 98] width 16 height 5
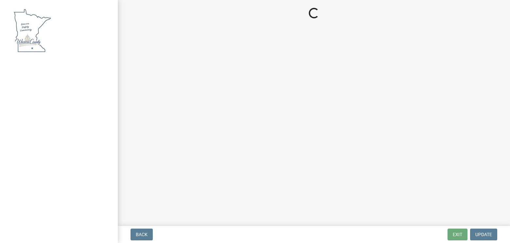
select select "9769c479-6de2-4dc6-9694-8de900a6a44e"
select select "f6253f6d-ec8e-4146-87dc-bdbe4554f643"
select select "9e7e0f1a-162d-468c-937f-cc7884b0d28a"
select select "f85b0be6-0ba0-4e52-abd8-9a831d915a76"
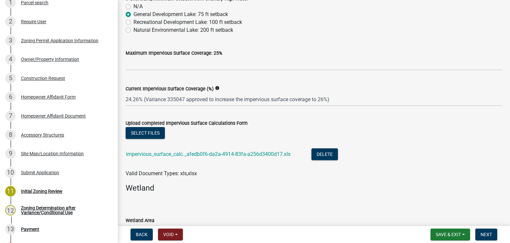
scroll to position [393, 0]
click at [207, 153] on link "impervious_surface_calc._afedb0f6-da2a-4914-83fa-a256d3400d17.xls" at bounding box center [208, 153] width 165 height 6
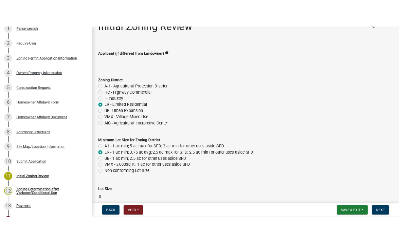
scroll to position [0, 0]
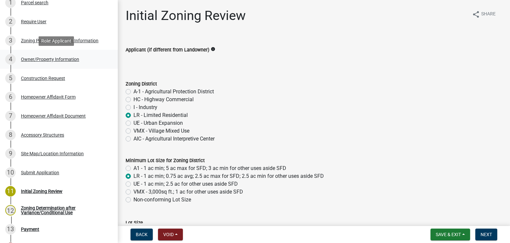
click at [36, 58] on div "Owner/Property Information" at bounding box center [50, 59] width 58 height 5
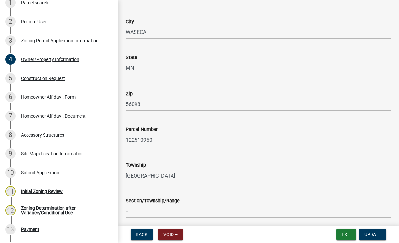
scroll to position [491, 0]
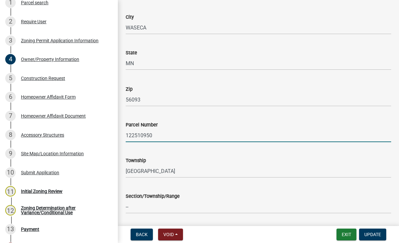
click at [138, 135] on input "122510950" at bounding box center [258, 135] width 265 height 13
drag, startPoint x: 153, startPoint y: 133, endPoint x: 122, endPoint y: 135, distance: 31.1
click at [122, 135] on div "Parcel Number 122510950" at bounding box center [258, 127] width 275 height 30
